Goal: Task Accomplishment & Management: Use online tool/utility

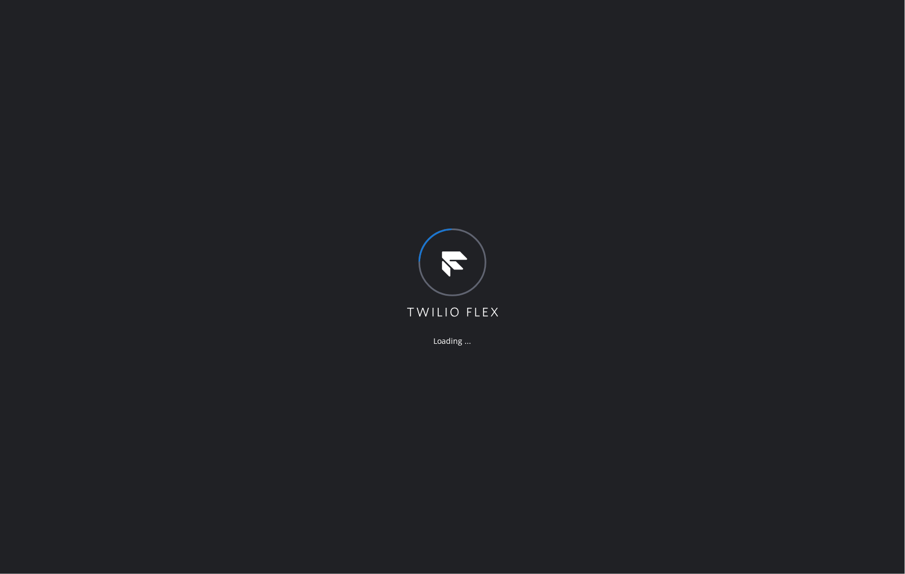
click at [679, 305] on div "Loading ..." at bounding box center [452, 287] width 905 height 574
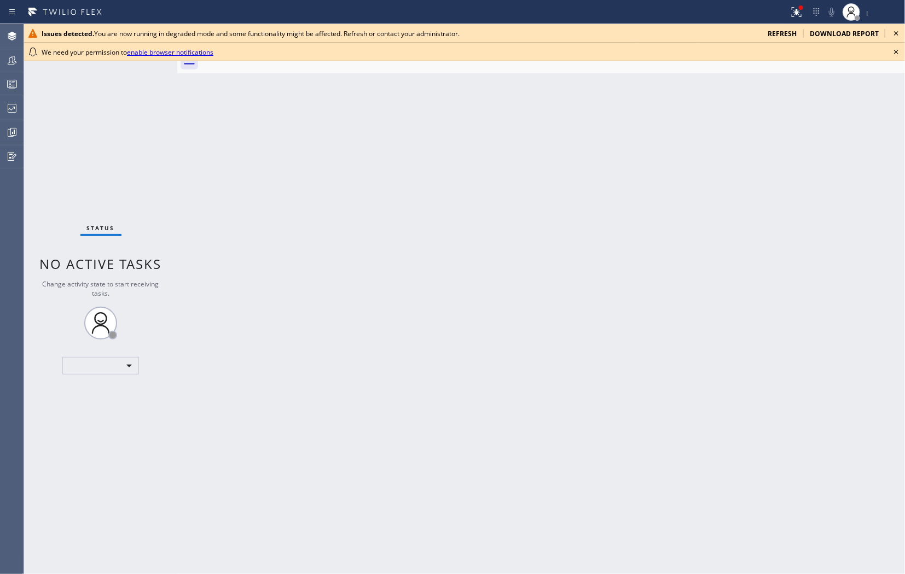
click at [896, 52] on icon at bounding box center [896, 52] width 4 height 4
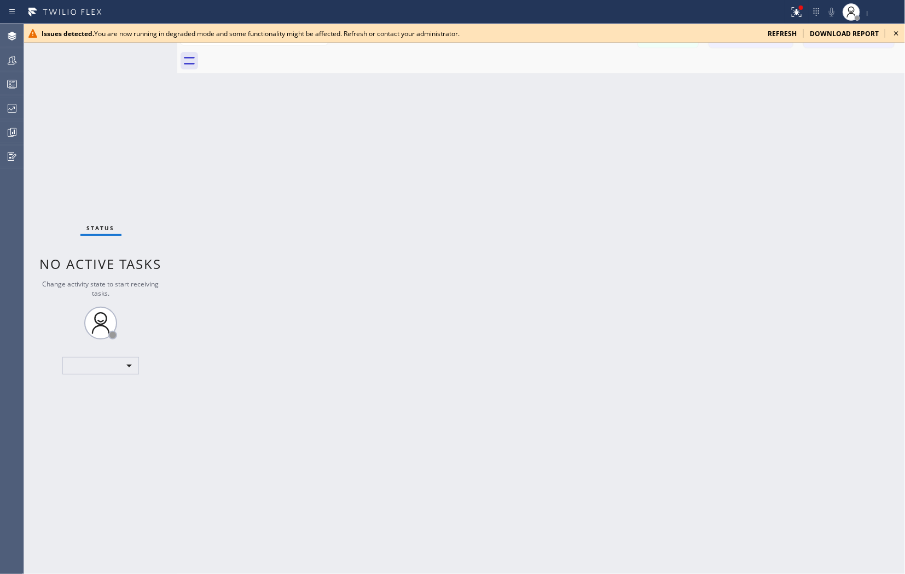
click at [899, 30] on icon at bounding box center [895, 33] width 13 height 13
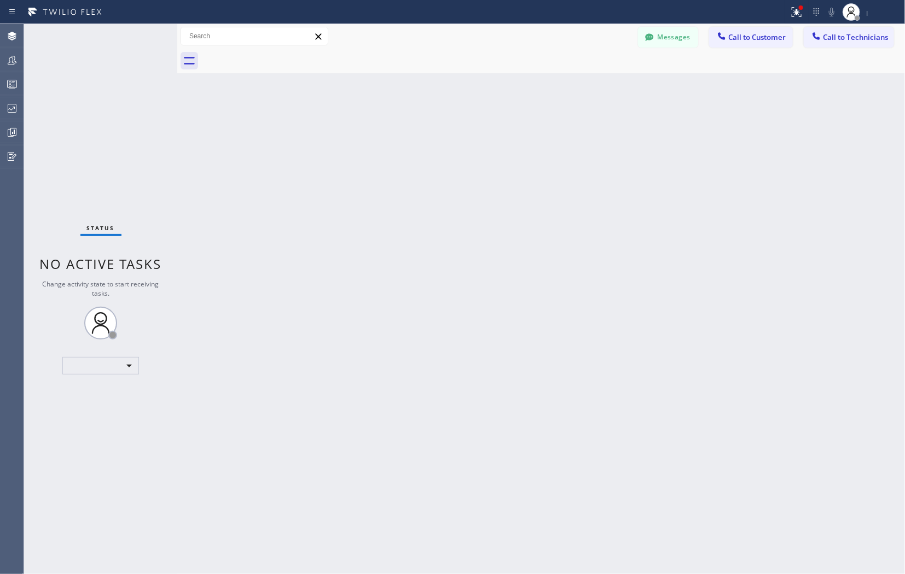
click at [698, 150] on div "Back to Dashboard Change Sender ID Customers Technicians Select a contact Outbo…" at bounding box center [540, 299] width 727 height 550
click at [829, 150] on div "Back to Dashboard Change Sender ID Customers Technicians Select a contact Outbo…" at bounding box center [540, 299] width 727 height 550
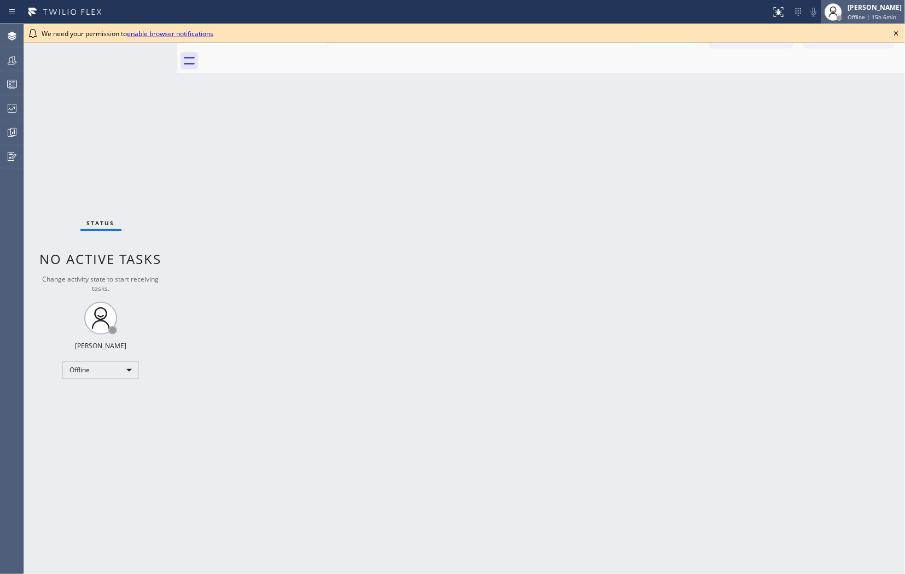
drag, startPoint x: 895, startPoint y: 30, endPoint x: 876, endPoint y: 12, distance: 26.3
click at [895, 30] on icon at bounding box center [895, 33] width 13 height 13
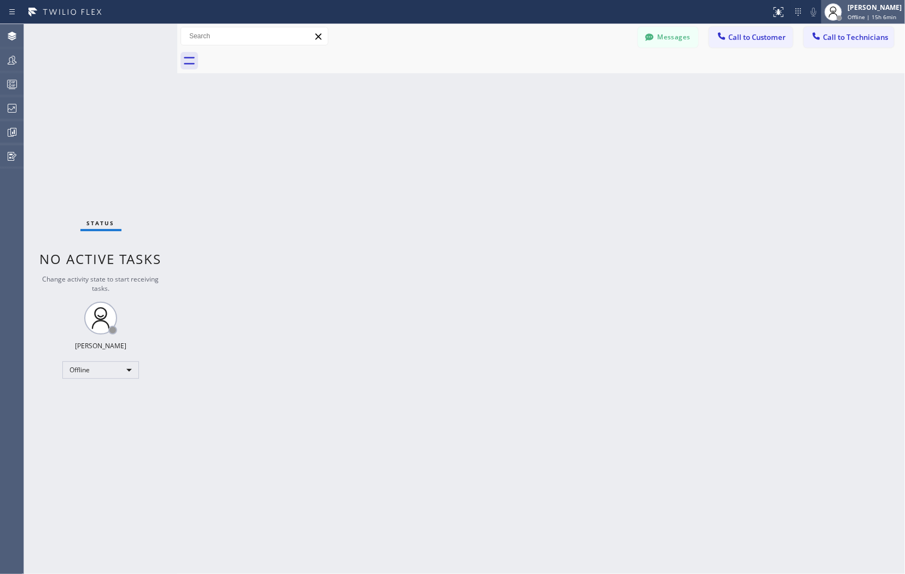
click at [874, 8] on div "Joseph Ray Abcede" at bounding box center [874, 7] width 54 height 9
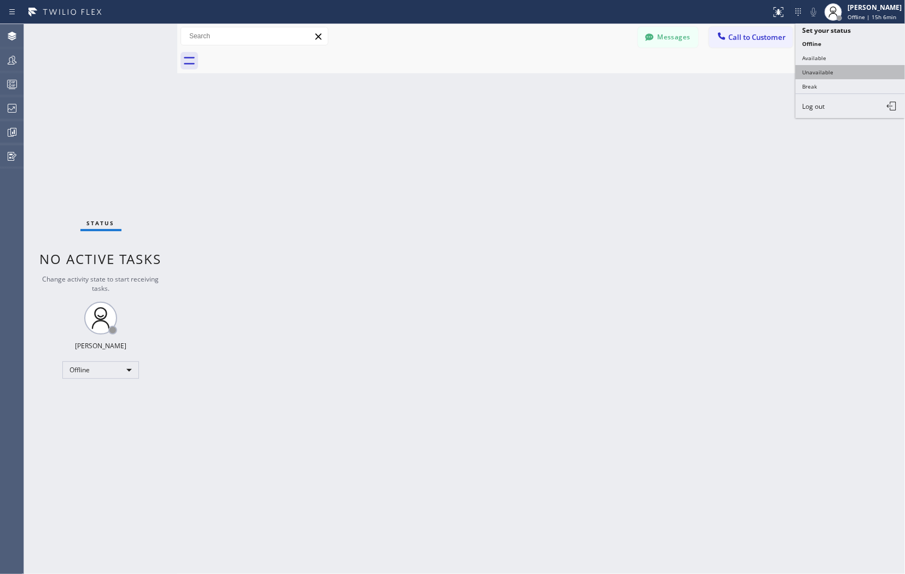
click at [811, 73] on button "Unavailable" at bounding box center [849, 72] width 109 height 14
click at [637, 300] on div "Back to Dashboard Change Sender ID Customers Technicians Select a contact Outbo…" at bounding box center [540, 299] width 727 height 550
click at [837, 326] on div "Back to Dashboard Change Sender ID Customers Technicians Select a contact Outbo…" at bounding box center [540, 299] width 727 height 550
click at [662, 276] on div "Back to Dashboard Change Sender ID Customers Technicians Select a contact Outbo…" at bounding box center [540, 299] width 727 height 550
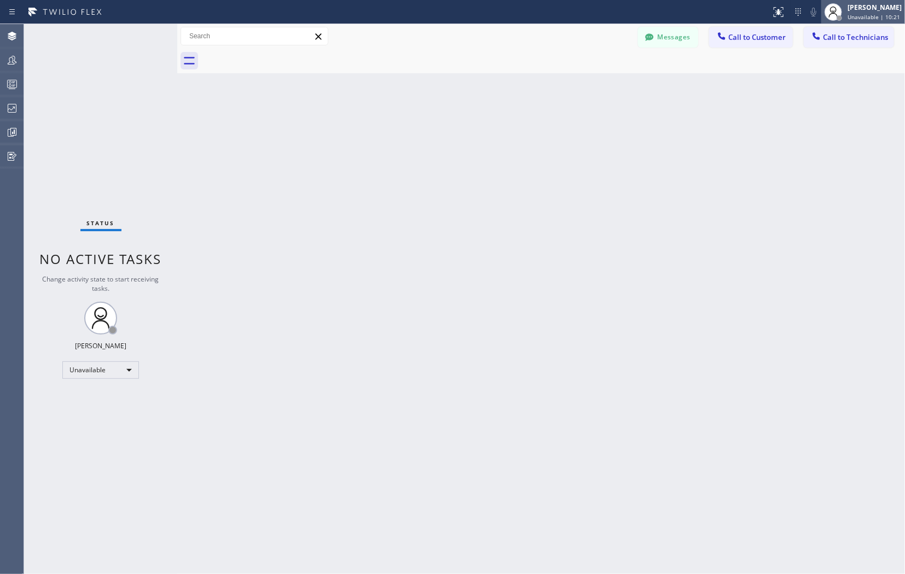
click at [862, 14] on span "Unavailable | 10:21" at bounding box center [873, 17] width 53 height 8
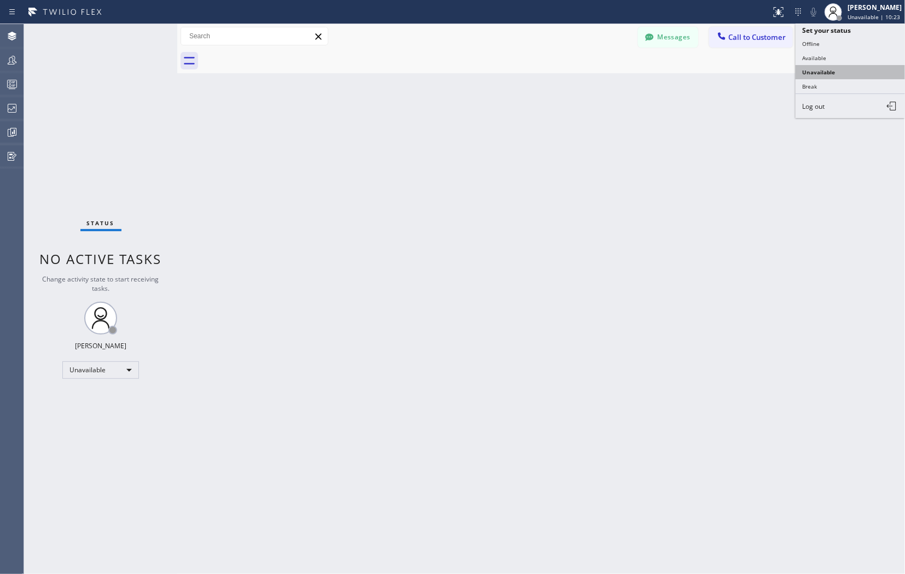
click at [818, 73] on button "Unavailable" at bounding box center [849, 72] width 109 height 14
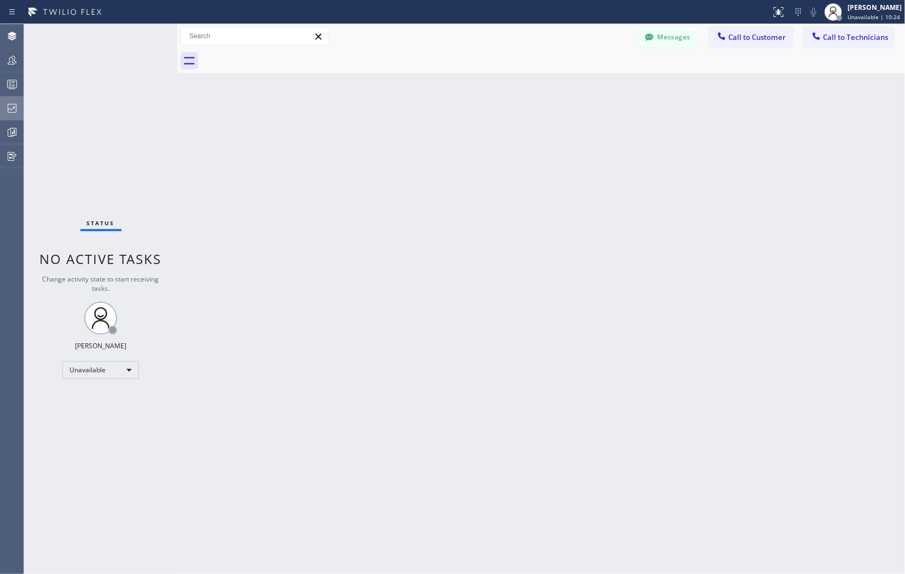
click at [18, 107] on icon at bounding box center [11, 108] width 13 height 13
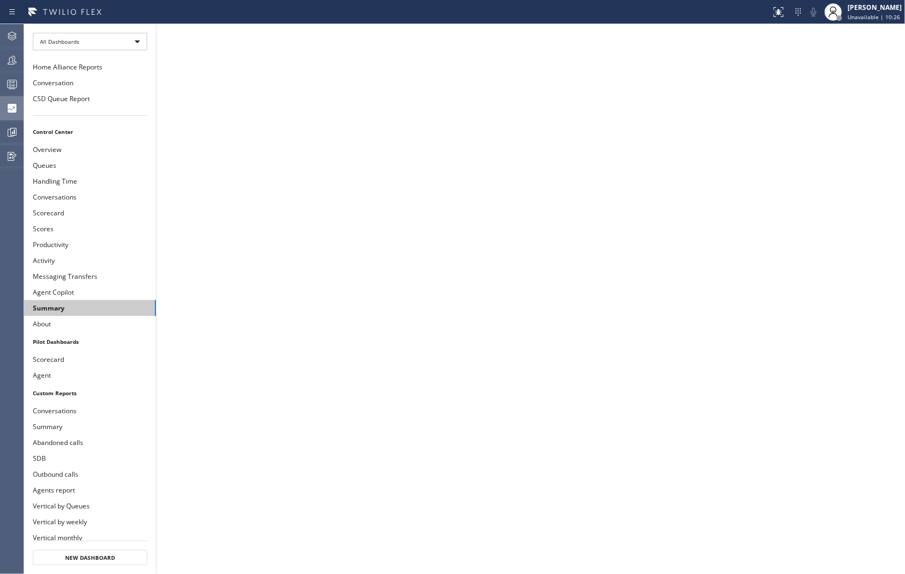
click at [67, 305] on button "Summary" at bounding box center [90, 308] width 132 height 16
click at [11, 59] on icon at bounding box center [11, 60] width 13 height 13
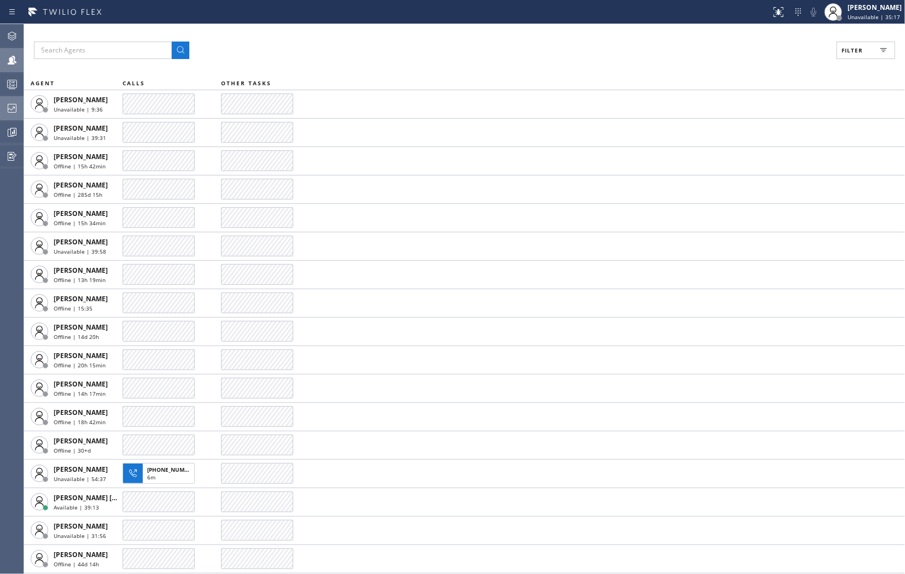
click at [848, 50] on span "Filter" at bounding box center [851, 50] width 21 height 8
click at [778, 150] on label "Unavailable" at bounding box center [824, 146] width 144 height 9
click at [752, 150] on input "Unavailable" at bounding box center [745, 146] width 13 height 13
checkbox input "true"
click at [825, 62] on button "Apply" at bounding box center [838, 62] width 40 height 15
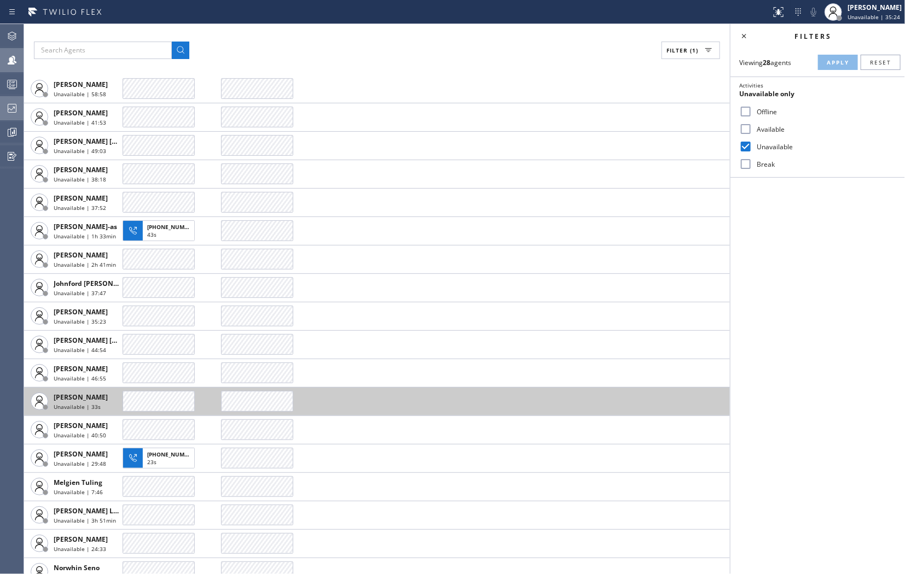
scroll to position [312, 0]
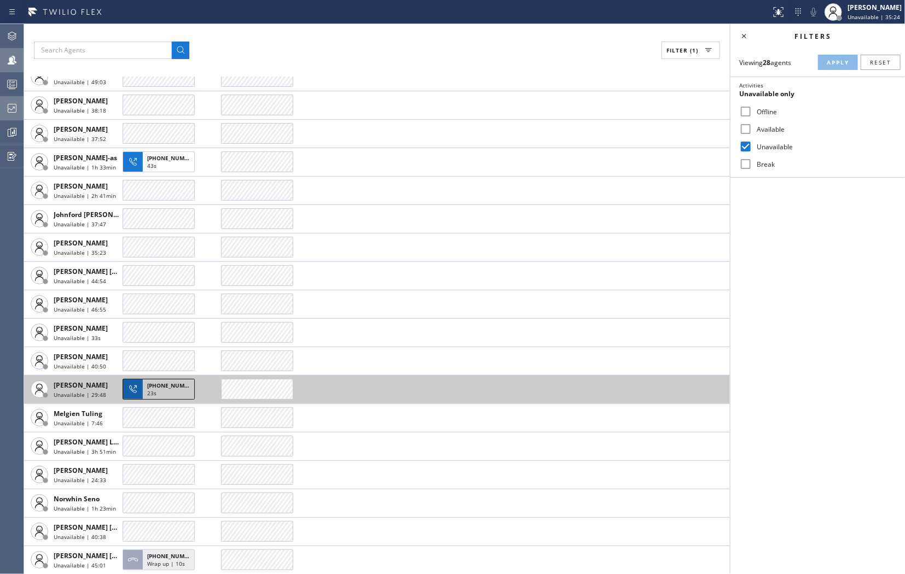
click at [149, 389] on span "23s" at bounding box center [151, 393] width 9 height 8
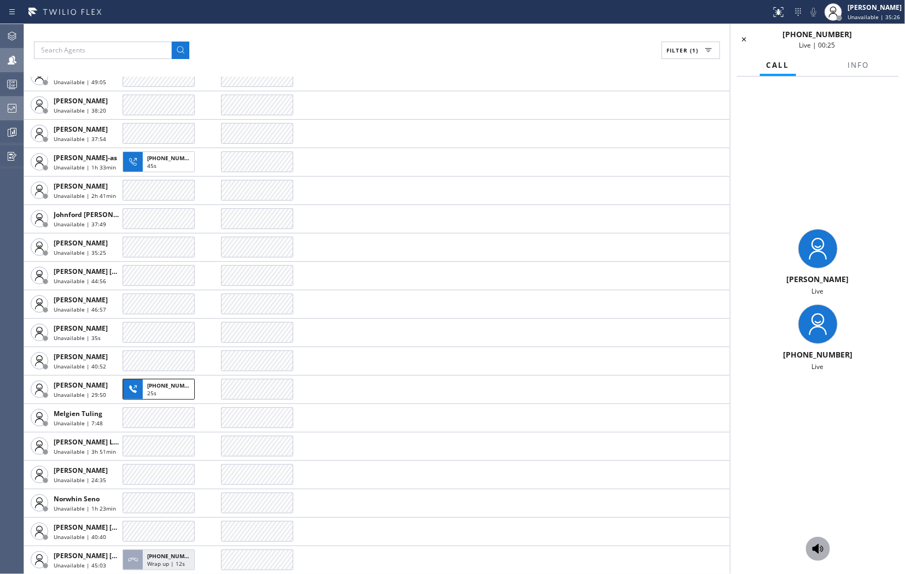
click at [822, 544] on icon at bounding box center [817, 549] width 13 height 13
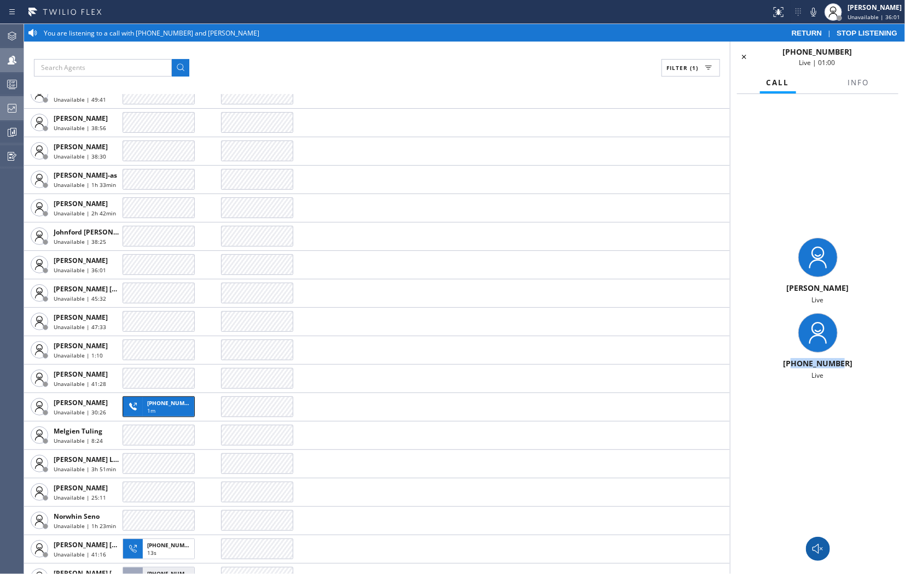
drag, startPoint x: 853, startPoint y: 365, endPoint x: 795, endPoint y: 364, distance: 58.0
click at [795, 364] on div "+17734915330" at bounding box center [818, 363] width 166 height 10
copy span "7734915330"
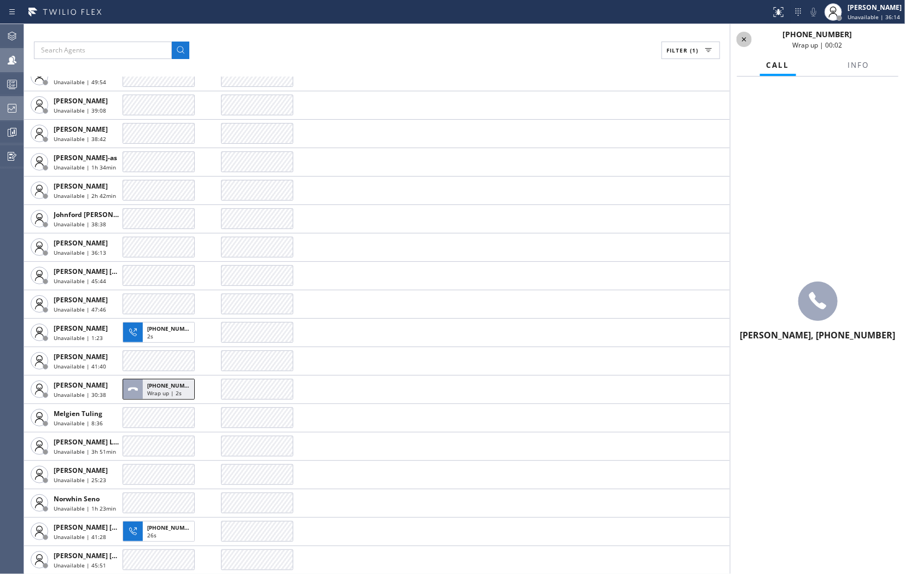
click at [745, 40] on icon at bounding box center [744, 39] width 4 height 4
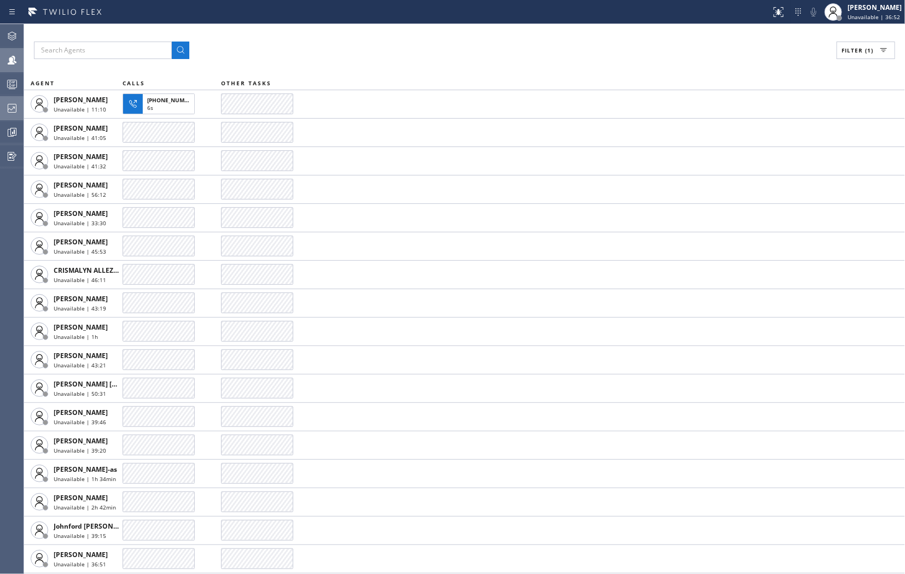
click at [13, 110] on icon at bounding box center [11, 108] width 13 height 13
